Goal: Information Seeking & Learning: Learn about a topic

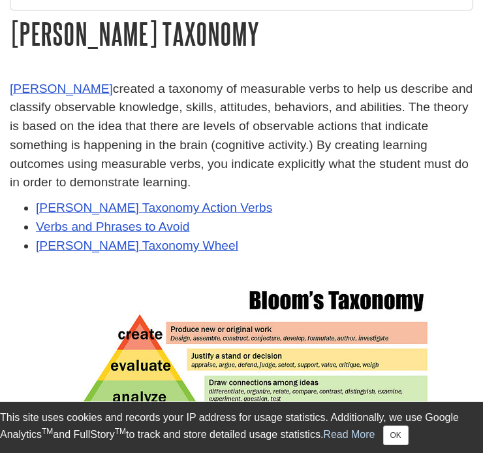
scroll to position [201, 0]
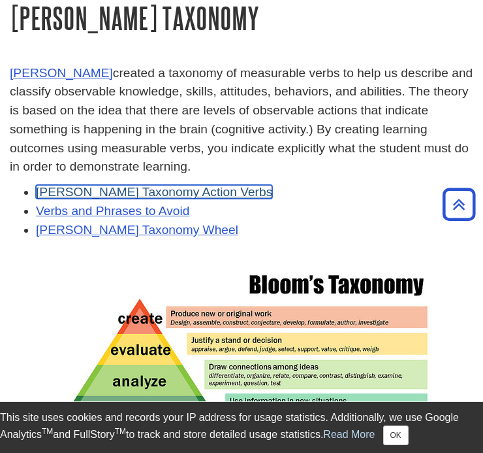
click at [184, 191] on link "[PERSON_NAME] Taxonomy Action Verbs" at bounding box center [154, 192] width 236 height 14
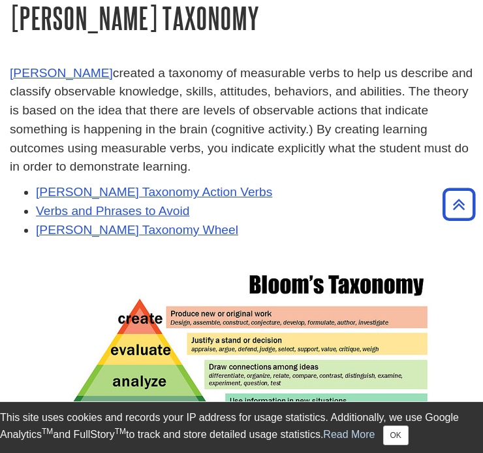
scroll to position [223, 0]
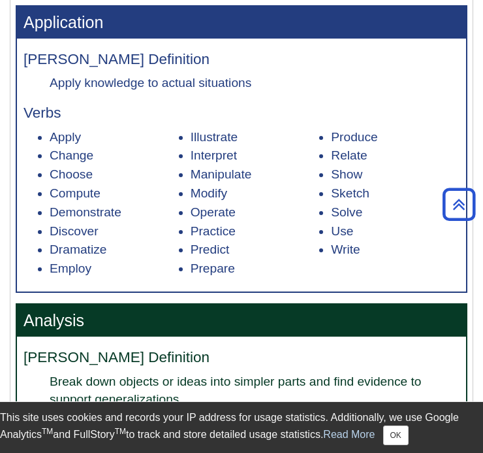
scroll to position [1144, 0]
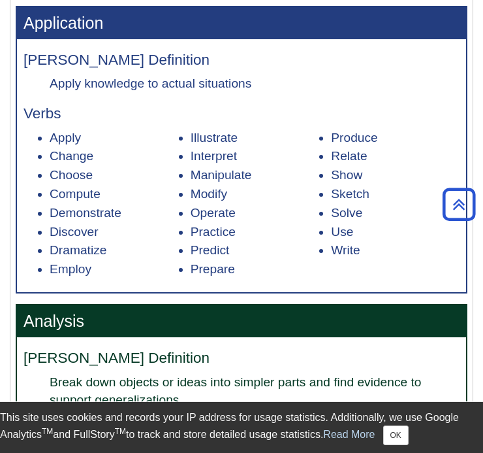
click at [159, 146] on li "Apply" at bounding box center [114, 138] width 129 height 19
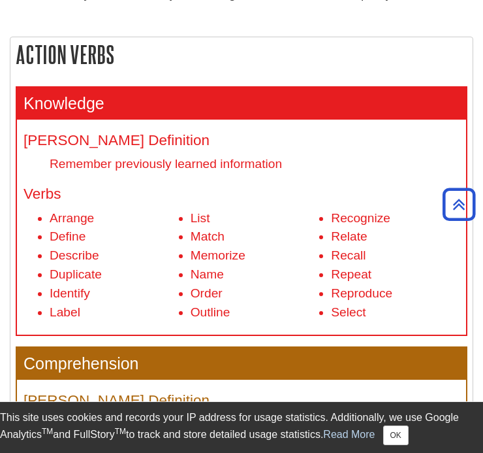
scroll to position [504, 0]
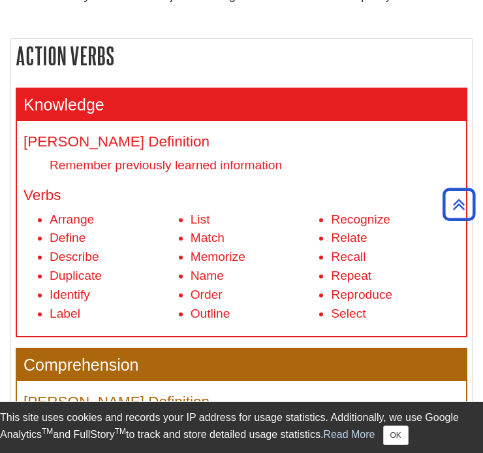
click at [223, 251] on li "Memorize" at bounding box center [255, 256] width 129 height 19
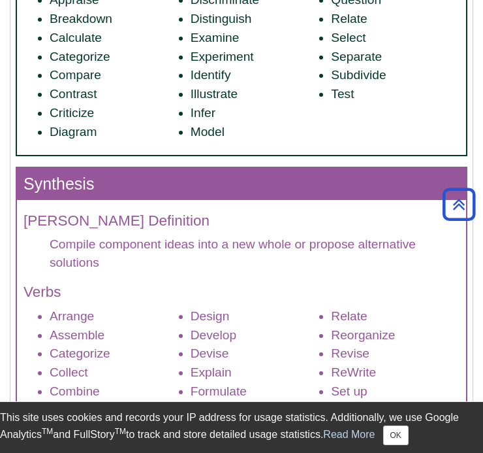
scroll to position [1649, 0]
